Goal: Information Seeking & Learning: Learn about a topic

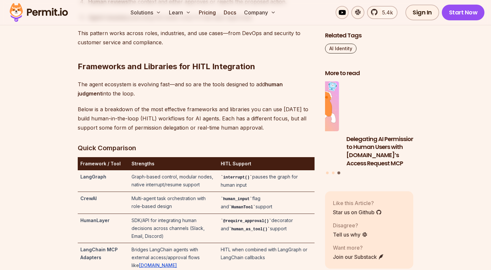
scroll to position [1305, 0]
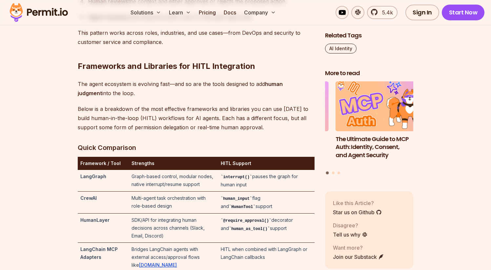
drag, startPoint x: 82, startPoint y: 85, endPoint x: 118, endPoint y: 116, distance: 47.0
drag, startPoint x: 115, startPoint y: 115, endPoint x: 61, endPoint y: 80, distance: 64.6
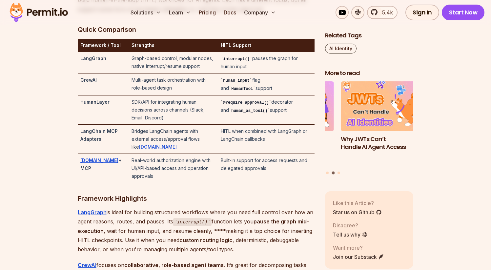
scroll to position [1426, 0]
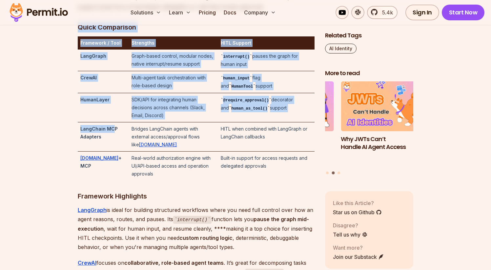
drag, startPoint x: 68, startPoint y: 122, endPoint x: 113, endPoint y: 140, distance: 48.7
click at [113, 139] on strong "LangChain MCP Adapters" at bounding box center [98, 132] width 37 height 13
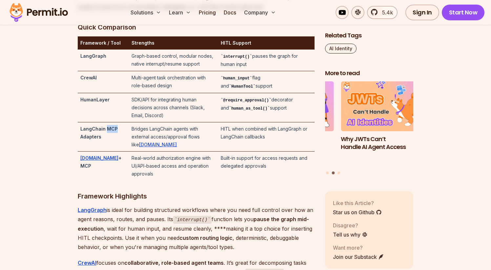
click at [113, 139] on strong "LangChain MCP Adapters" at bounding box center [98, 132] width 37 height 13
click at [134, 135] on td "Bridges LangChain agents with external access/approval flows like [DOMAIN_NAME]" at bounding box center [173, 136] width 89 height 29
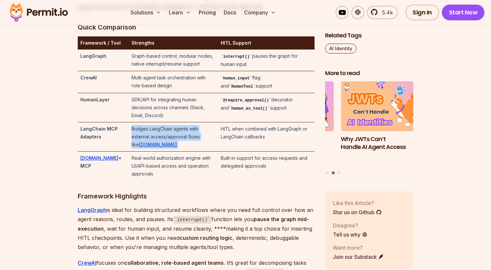
click at [134, 135] on td "Bridges LangChain agents with external access/approval flows like [DOMAIN_NAME]" at bounding box center [173, 136] width 89 height 29
click at [129, 135] on td "Bridges LangChain agents with external access/approval flows like [DOMAIN_NAME]" at bounding box center [173, 136] width 89 height 29
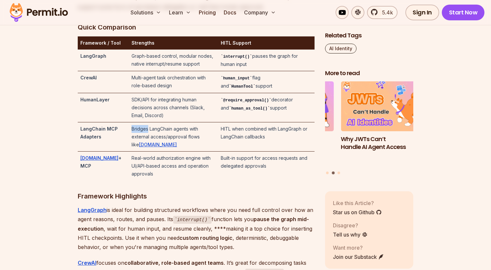
click at [129, 135] on td "Bridges LangChain agents with external access/approval flows like [DOMAIN_NAME]" at bounding box center [173, 136] width 89 height 29
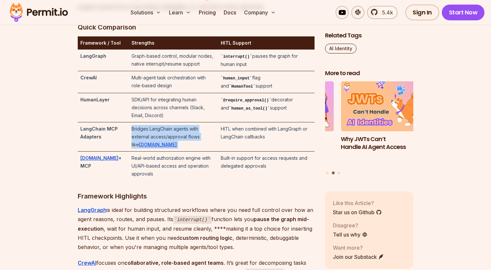
click at [129, 135] on td "Bridges LangChain agents with external access/approval flows like [DOMAIN_NAME]" at bounding box center [173, 136] width 89 height 29
click at [140, 135] on td "Bridges LangChain agents with external access/approval flows like [DOMAIN_NAME]" at bounding box center [173, 136] width 89 height 29
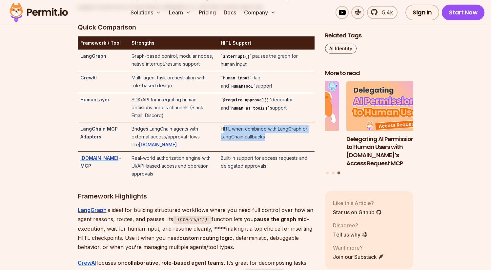
drag, startPoint x: 228, startPoint y: 138, endPoint x: 276, endPoint y: 149, distance: 49.1
click at [276, 149] on td "HITL when combined with LangGraph or LangChain callbacks" at bounding box center [266, 136] width 96 height 29
drag, startPoint x: 276, startPoint y: 149, endPoint x: 238, endPoint y: 145, distance: 37.6
click at [238, 145] on td "HITL when combined with LangGraph or LangChain callbacks" at bounding box center [266, 136] width 96 height 29
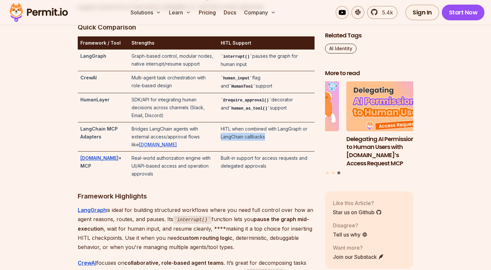
click at [238, 145] on td "HITL when combined with LangGraph or LangChain callbacks" at bounding box center [266, 136] width 96 height 29
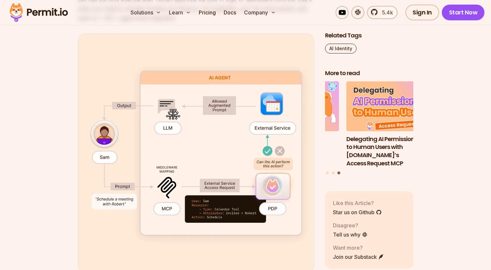
scroll to position [1886, 0]
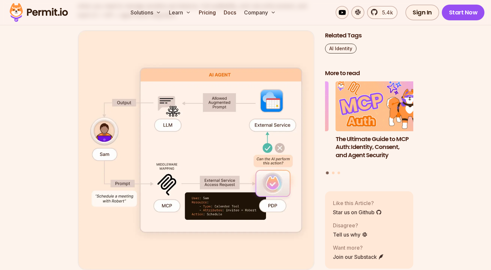
click at [100, 133] on img at bounding box center [196, 150] width 237 height 240
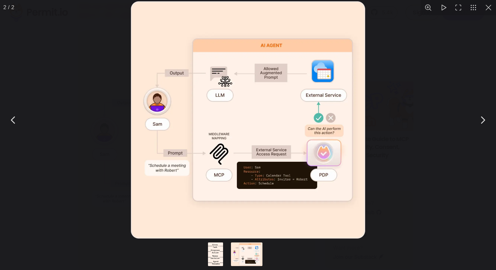
click at [101, 134] on div "You can close this modal content with the ESC key" at bounding box center [248, 120] width 496 height 240
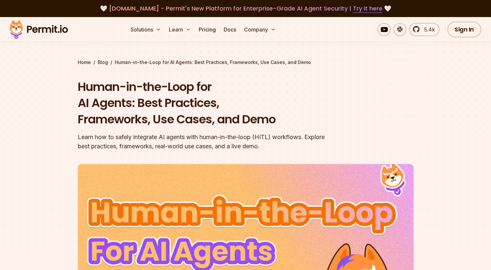
click at [28, 28] on img at bounding box center [39, 29] width 64 height 22
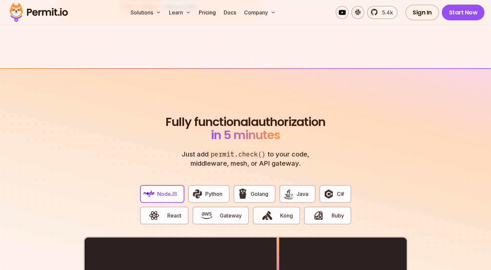
scroll to position [1224, 0]
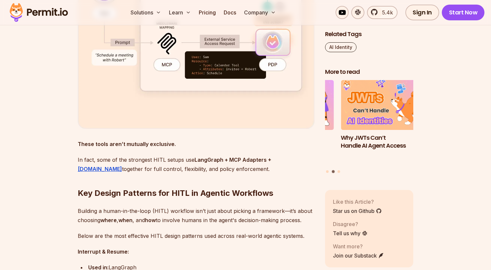
scroll to position [1895, 0]
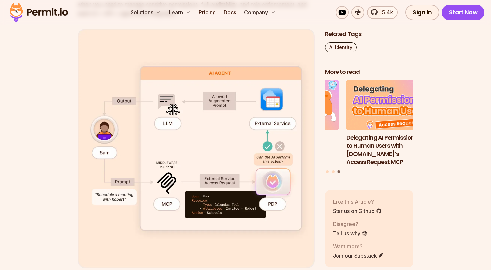
drag, startPoint x: 137, startPoint y: 76, endPoint x: 182, endPoint y: 153, distance: 88.5
